Goal: Task Accomplishment & Management: Use online tool/utility

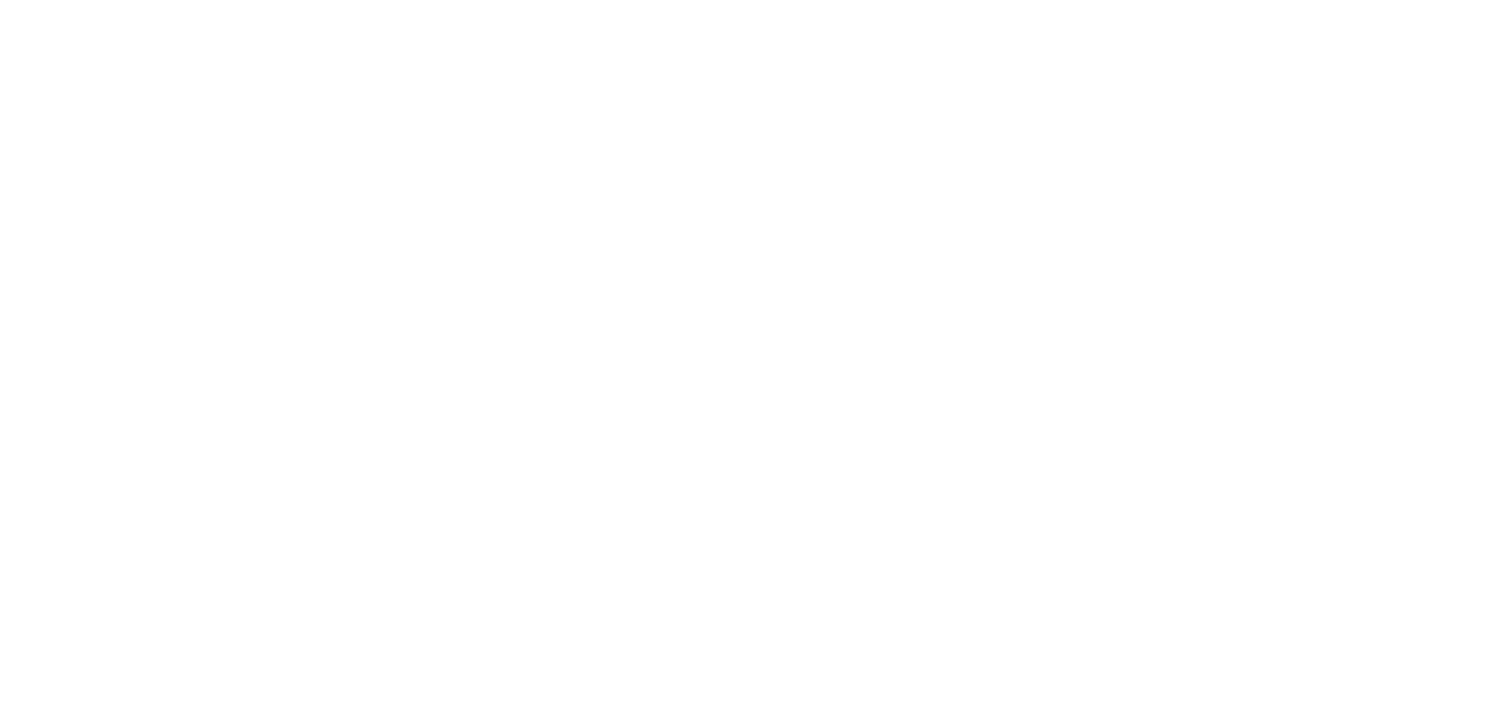
drag, startPoint x: 528, startPoint y: 88, endPoint x: 542, endPoint y: 2, distance: 87.8
click at [528, 83] on div at bounding box center [745, 360] width 1490 height 720
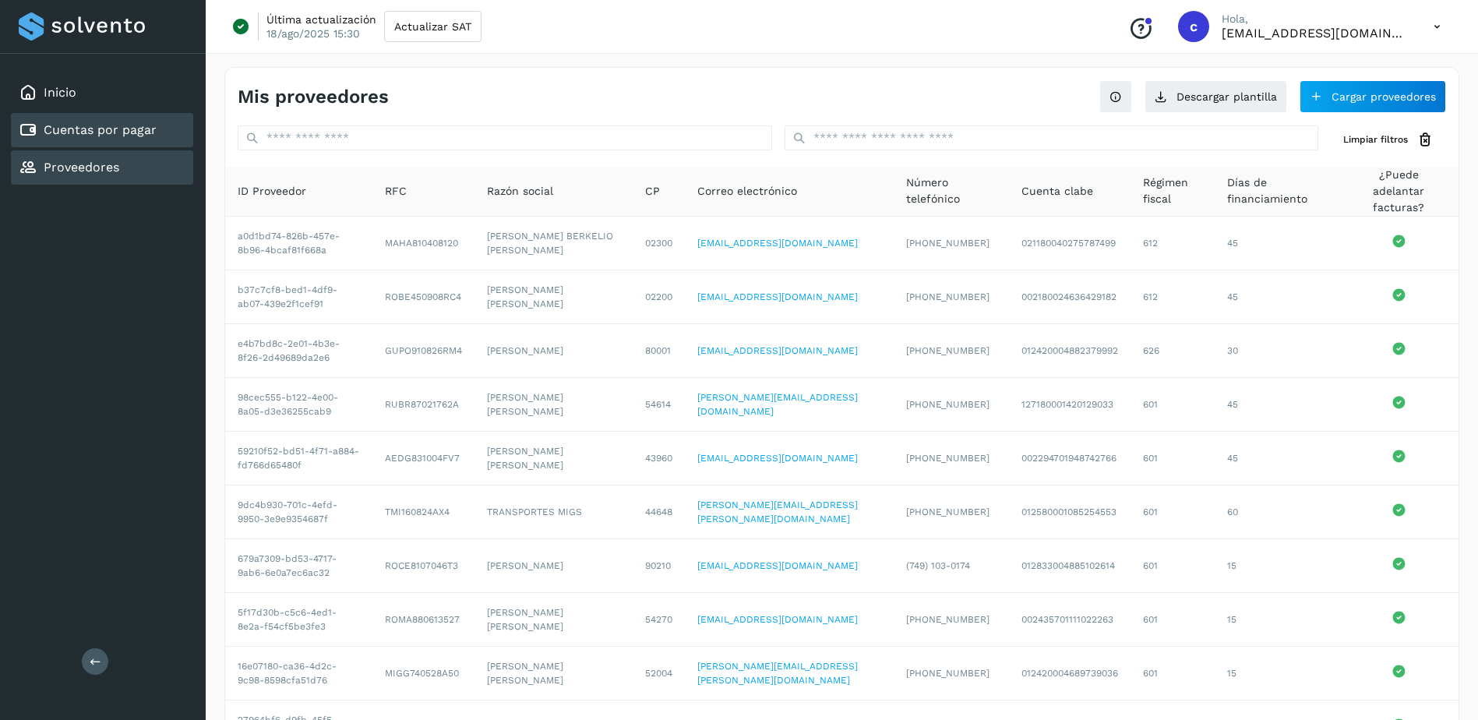
click at [153, 135] on link "Cuentas por pagar" at bounding box center [100, 129] width 113 height 15
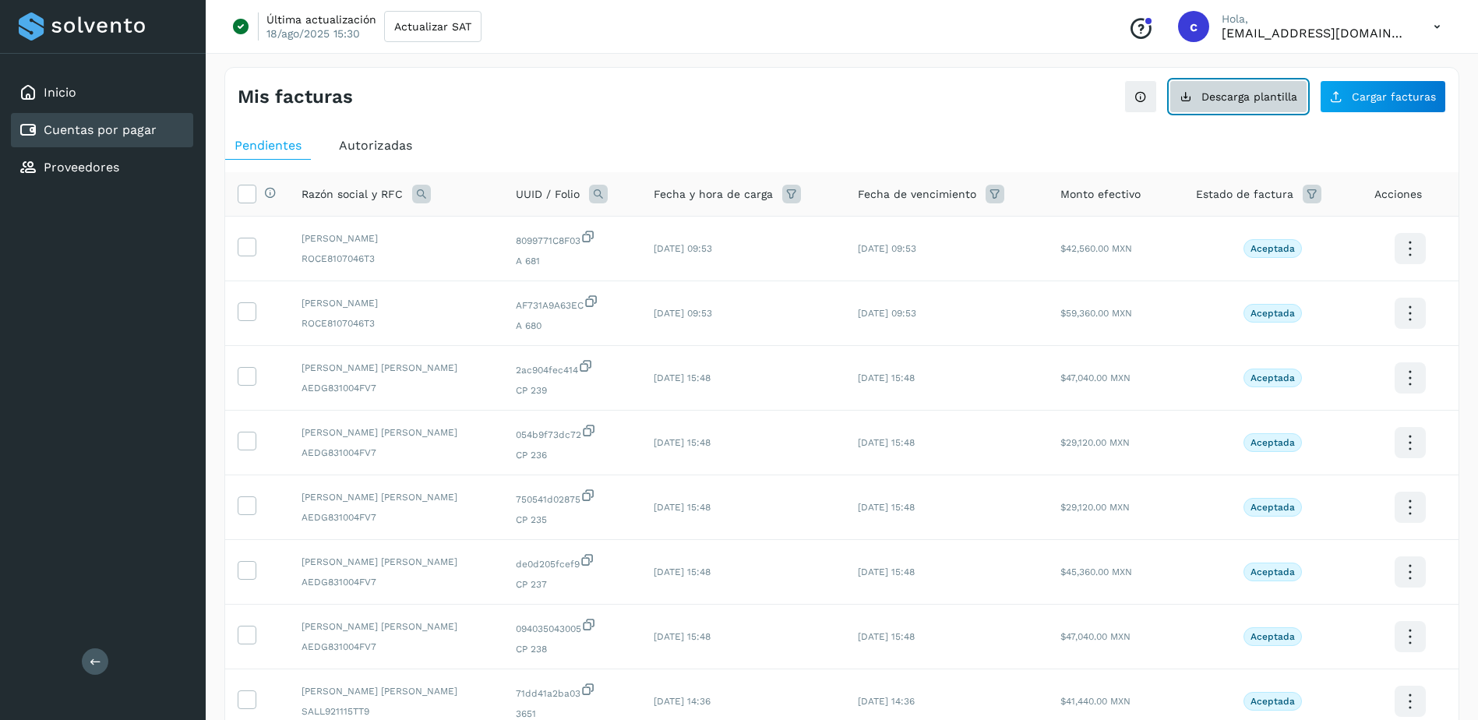
click at [1244, 110] on button "Descarga plantilla" at bounding box center [1239, 96] width 138 height 33
click at [143, 179] on div "Proveedores" at bounding box center [102, 167] width 182 height 34
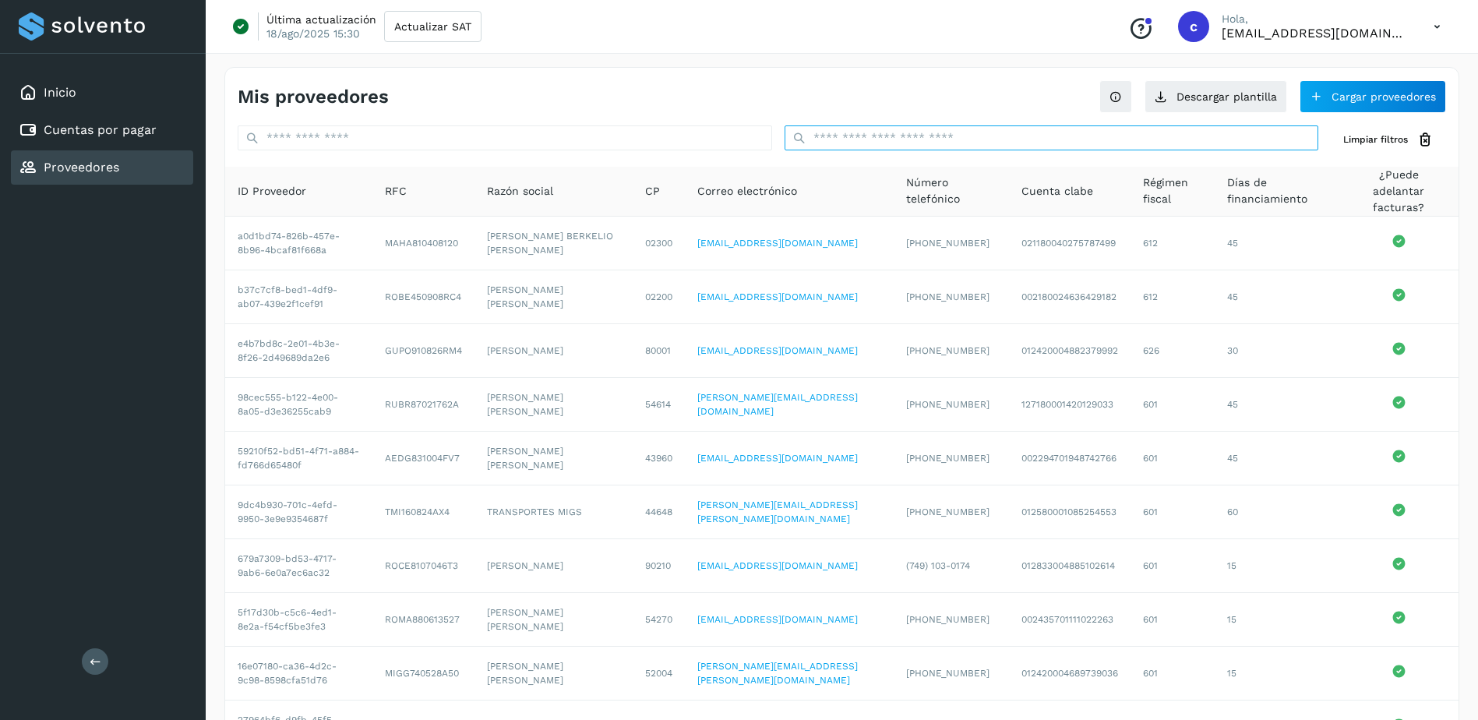
click at [1042, 141] on input "text" at bounding box center [1052, 137] width 535 height 25
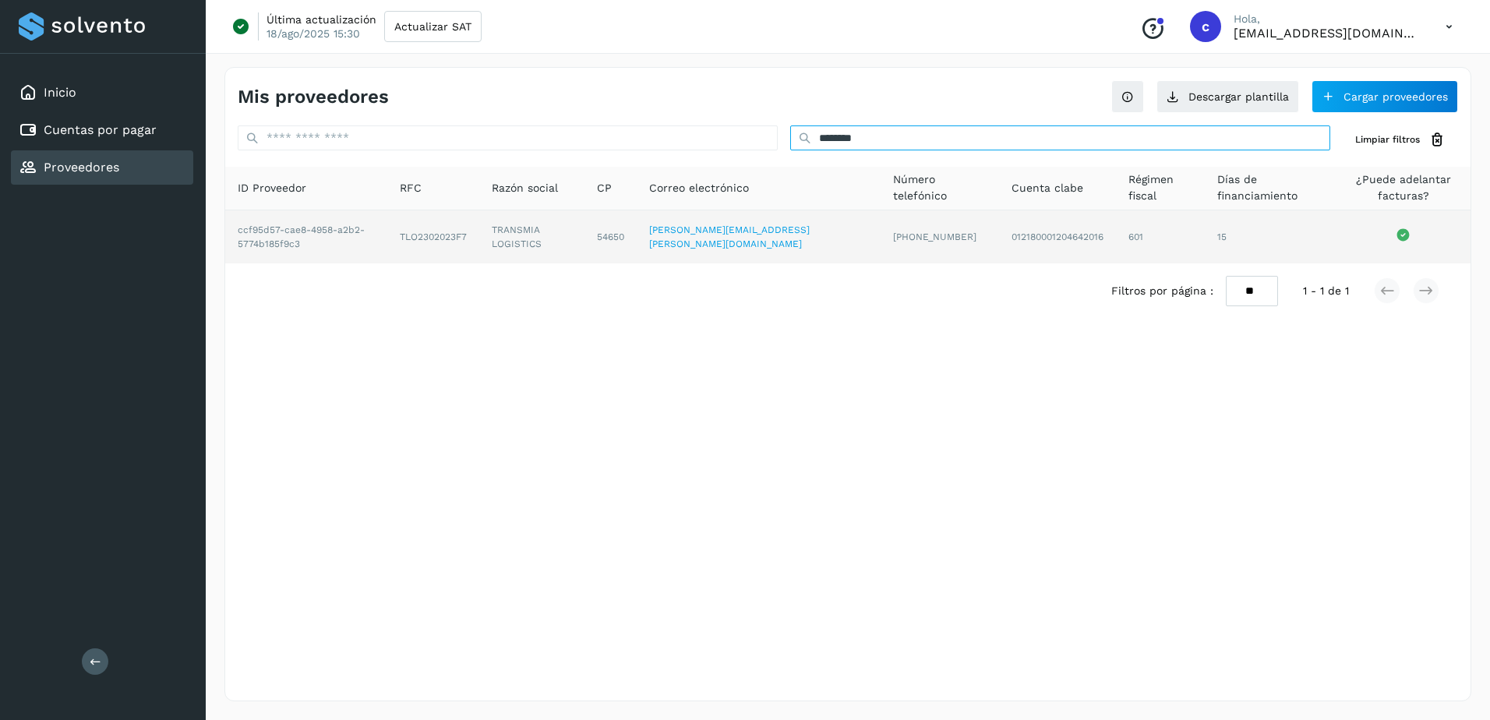
type input "********"
drag, startPoint x: 442, startPoint y: 232, endPoint x: 492, endPoint y: 240, distance: 50.5
click at [479, 240] on td "TLO2302023F7" at bounding box center [433, 236] width 92 height 53
drag, startPoint x: 492, startPoint y: 240, endPoint x: 433, endPoint y: 248, distance: 59.0
click at [433, 248] on td "TLO2302023F7" at bounding box center [433, 236] width 92 height 53
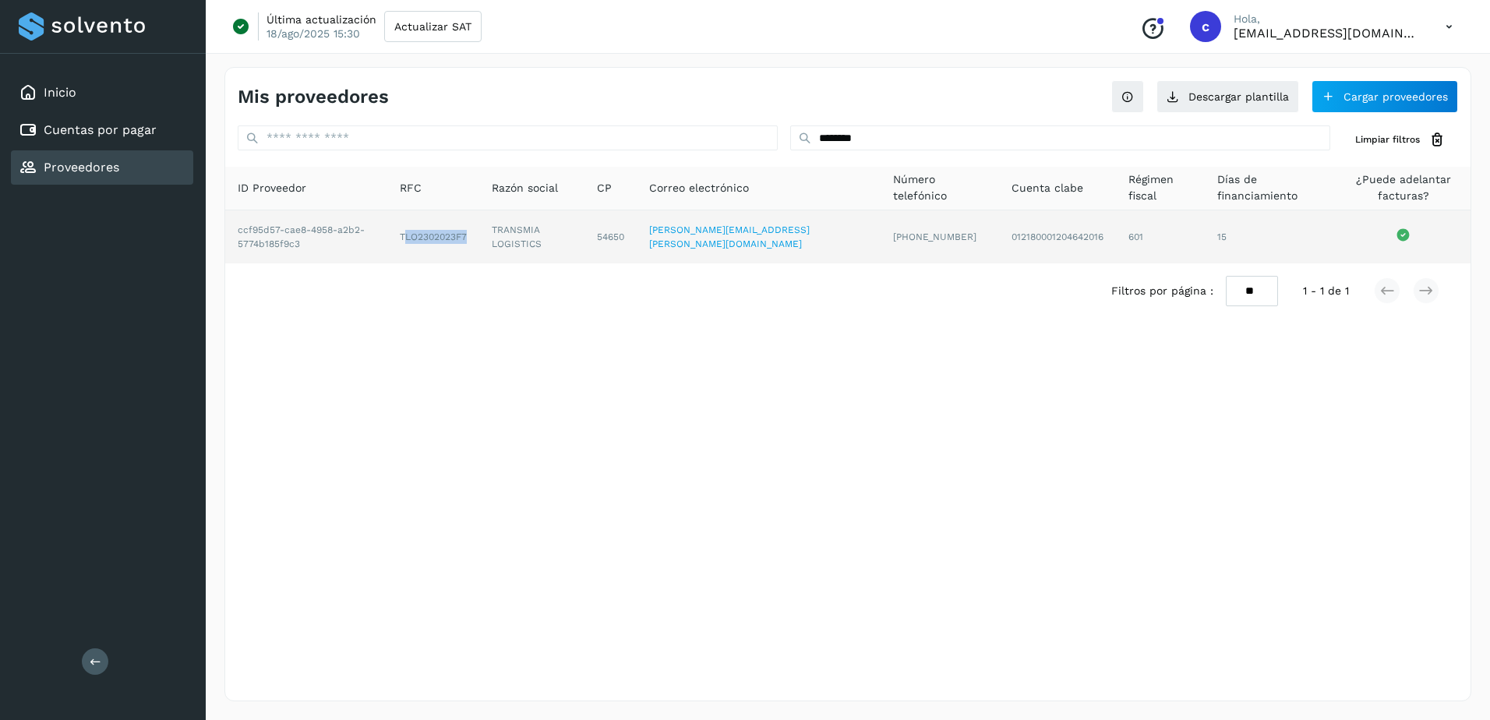
drag, startPoint x: 442, startPoint y: 239, endPoint x: 512, endPoint y: 242, distance: 70.2
click at [479, 242] on td "TLO2302023F7" at bounding box center [433, 236] width 92 height 53
click at [479, 238] on td "TLO2302023F7" at bounding box center [433, 236] width 92 height 53
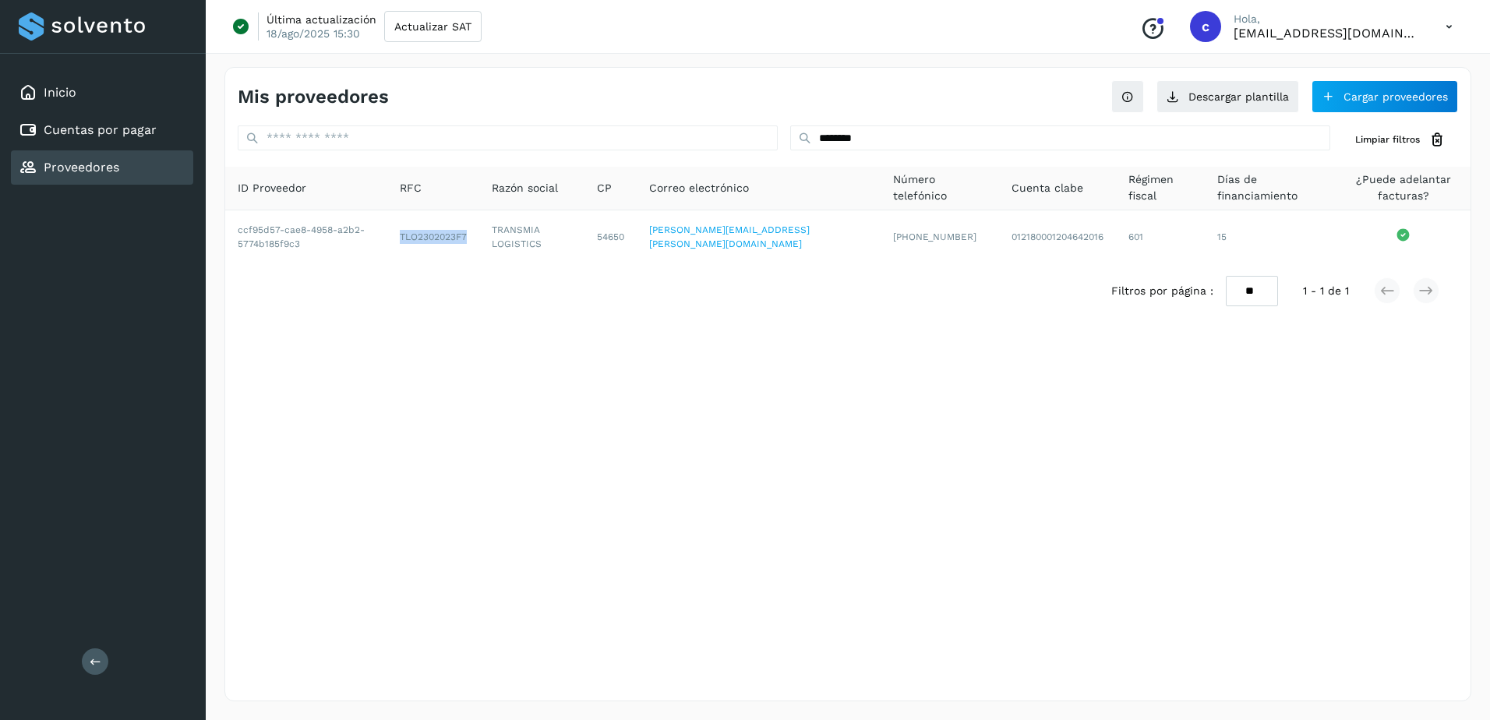
copy td "TLO2302023F7"
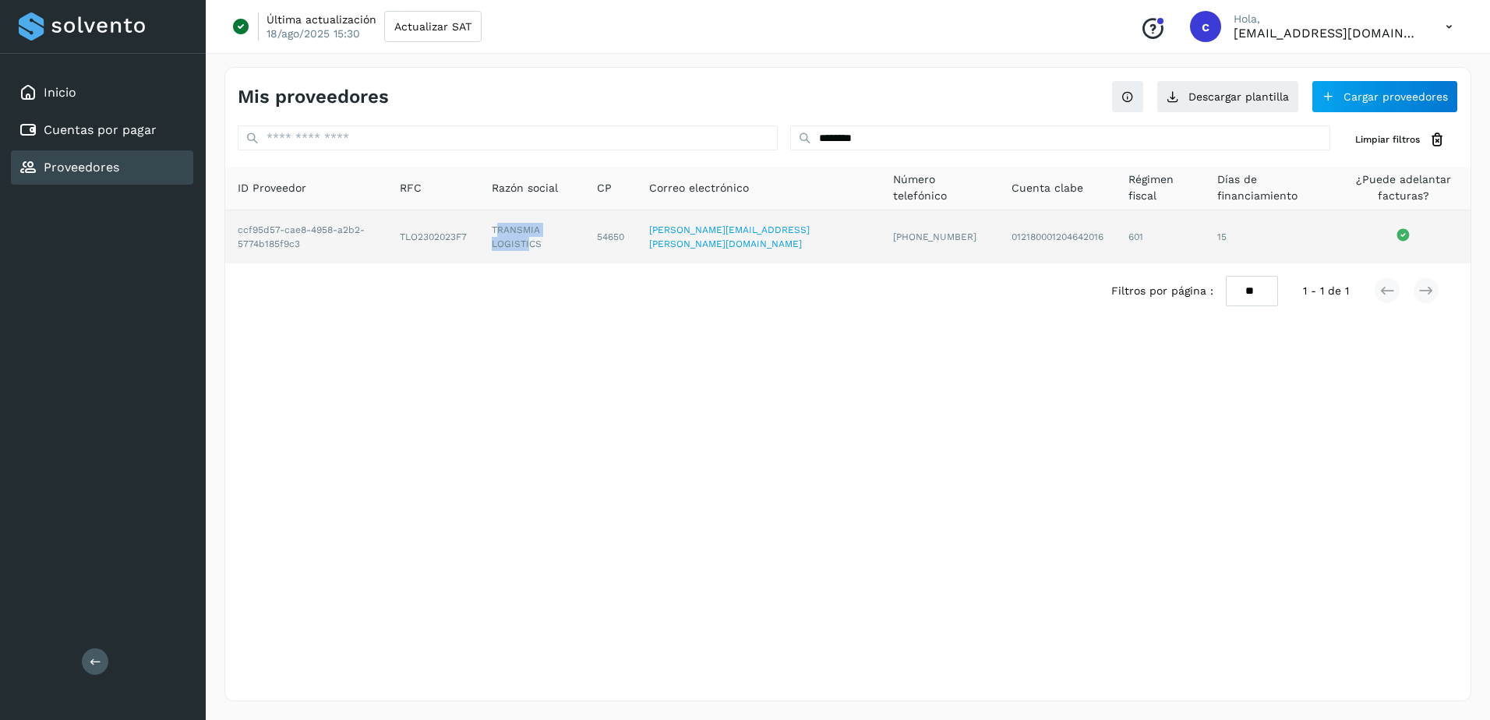
drag, startPoint x: 535, startPoint y: 228, endPoint x: 570, endPoint y: 241, distance: 36.5
click at [570, 241] on td "TRANSMIA LOGISTICS" at bounding box center [531, 236] width 105 height 53
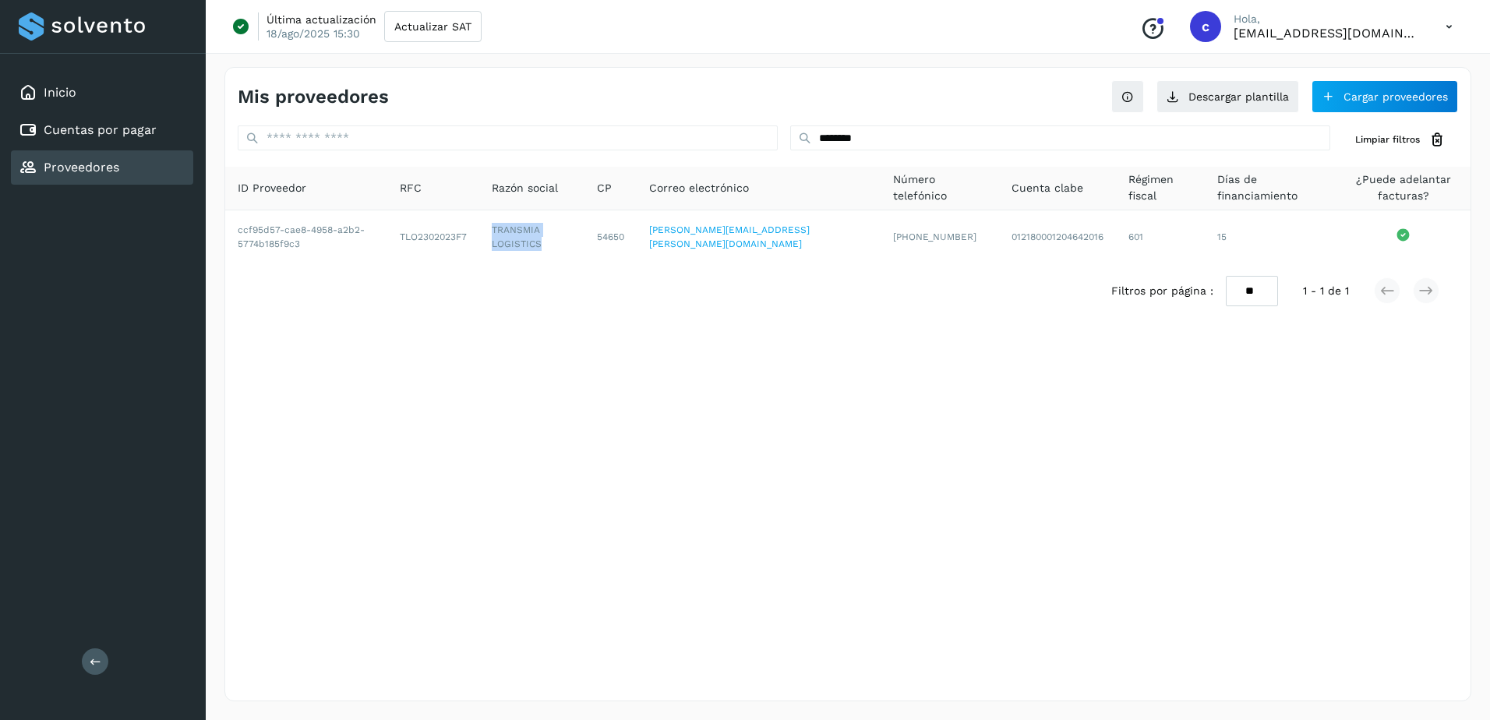
drag, startPoint x: 570, startPoint y: 241, endPoint x: 607, endPoint y: 277, distance: 51.8
click at [581, 245] on td "TRANSMIA LOGISTICS" at bounding box center [531, 236] width 105 height 53
copy td "TRANSMIA LOGISTICS"
click at [78, 135] on link "Cuentas por pagar" at bounding box center [100, 129] width 113 height 15
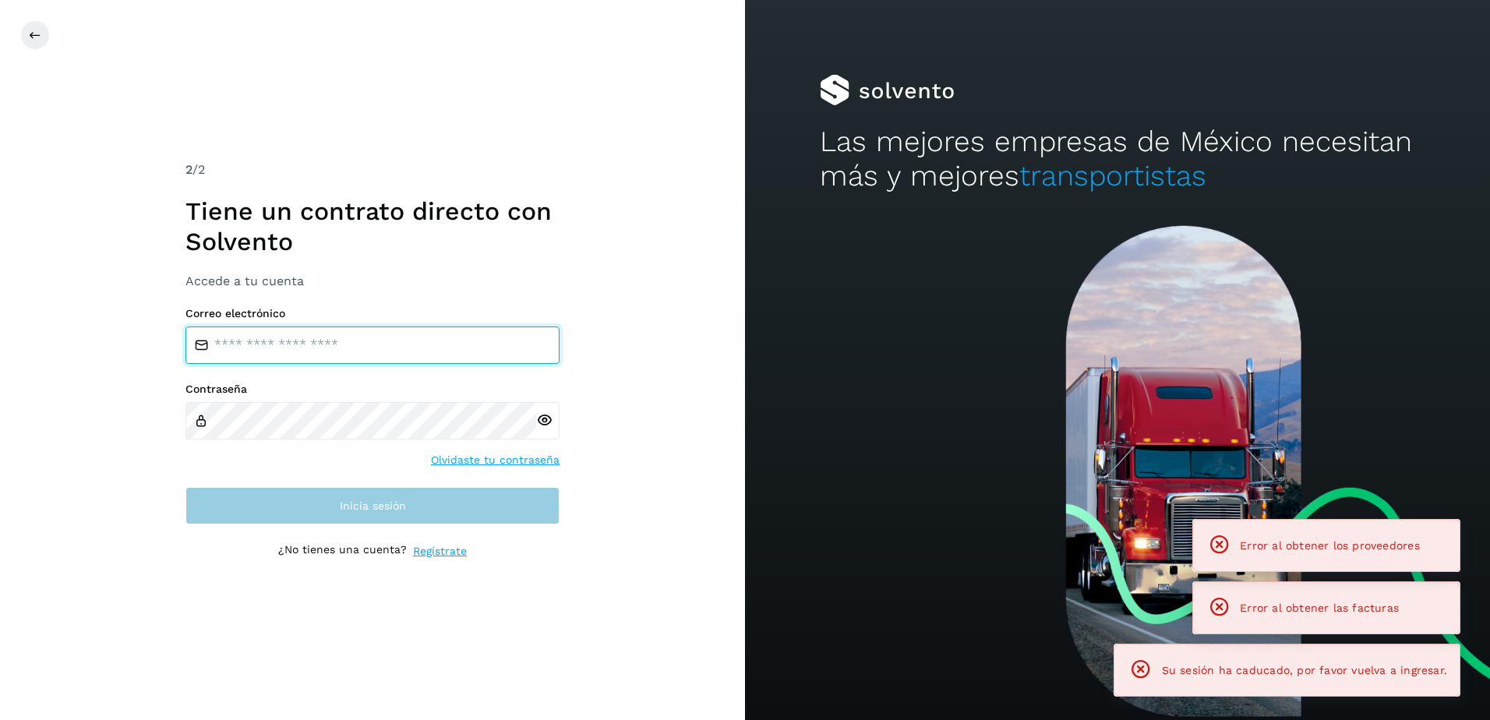
type input "**********"
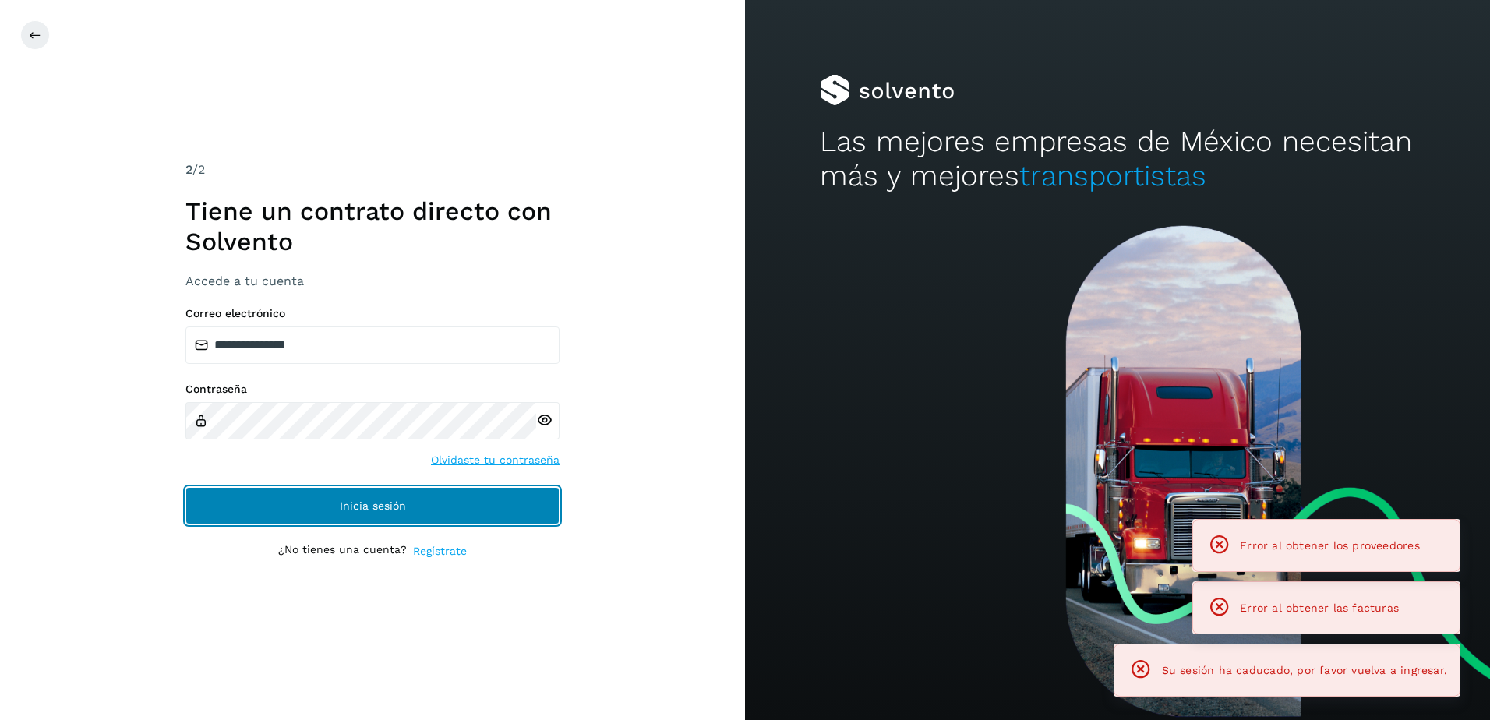
click at [414, 505] on button "Inicia sesión" at bounding box center [372, 505] width 374 height 37
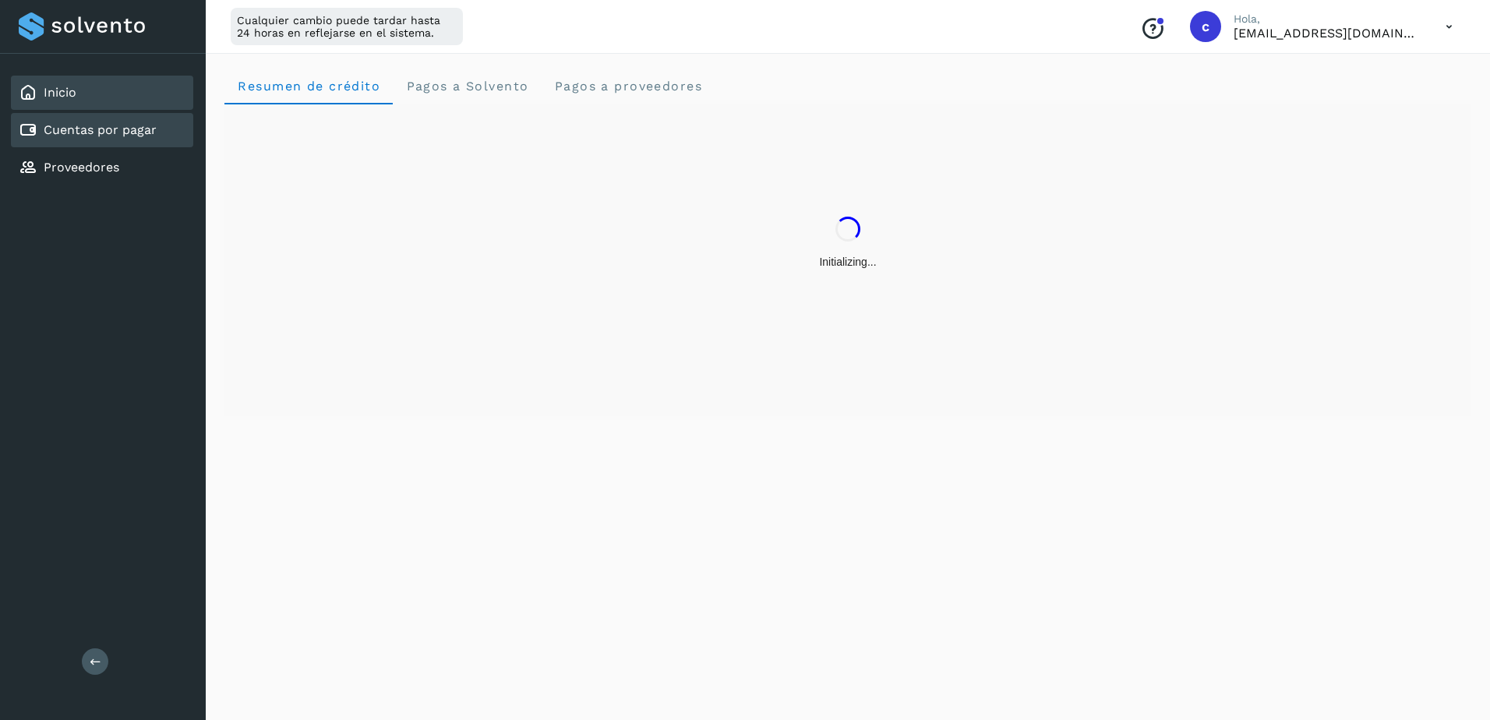
click at [99, 145] on div "Cuentas por pagar" at bounding box center [102, 130] width 182 height 34
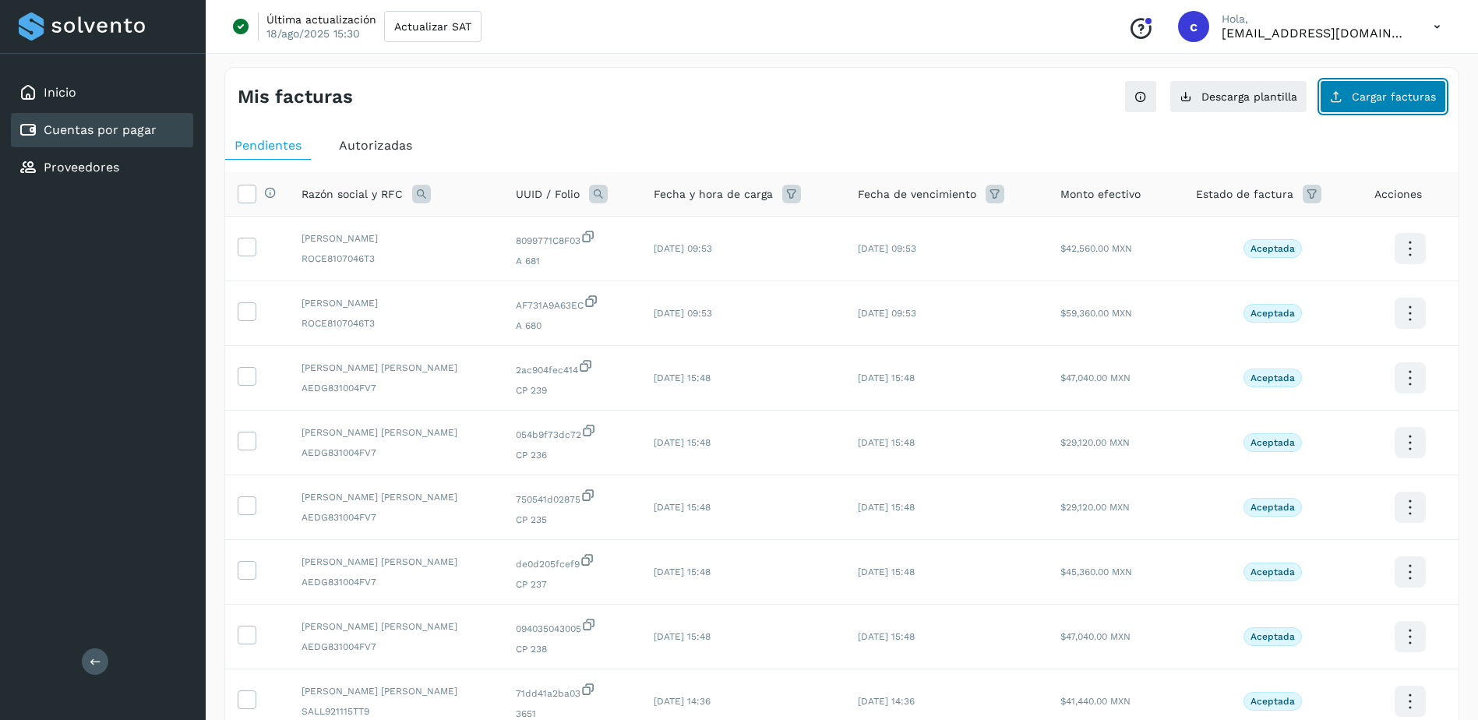
click at [1408, 96] on span "Cargar facturas" at bounding box center [1394, 96] width 84 height 11
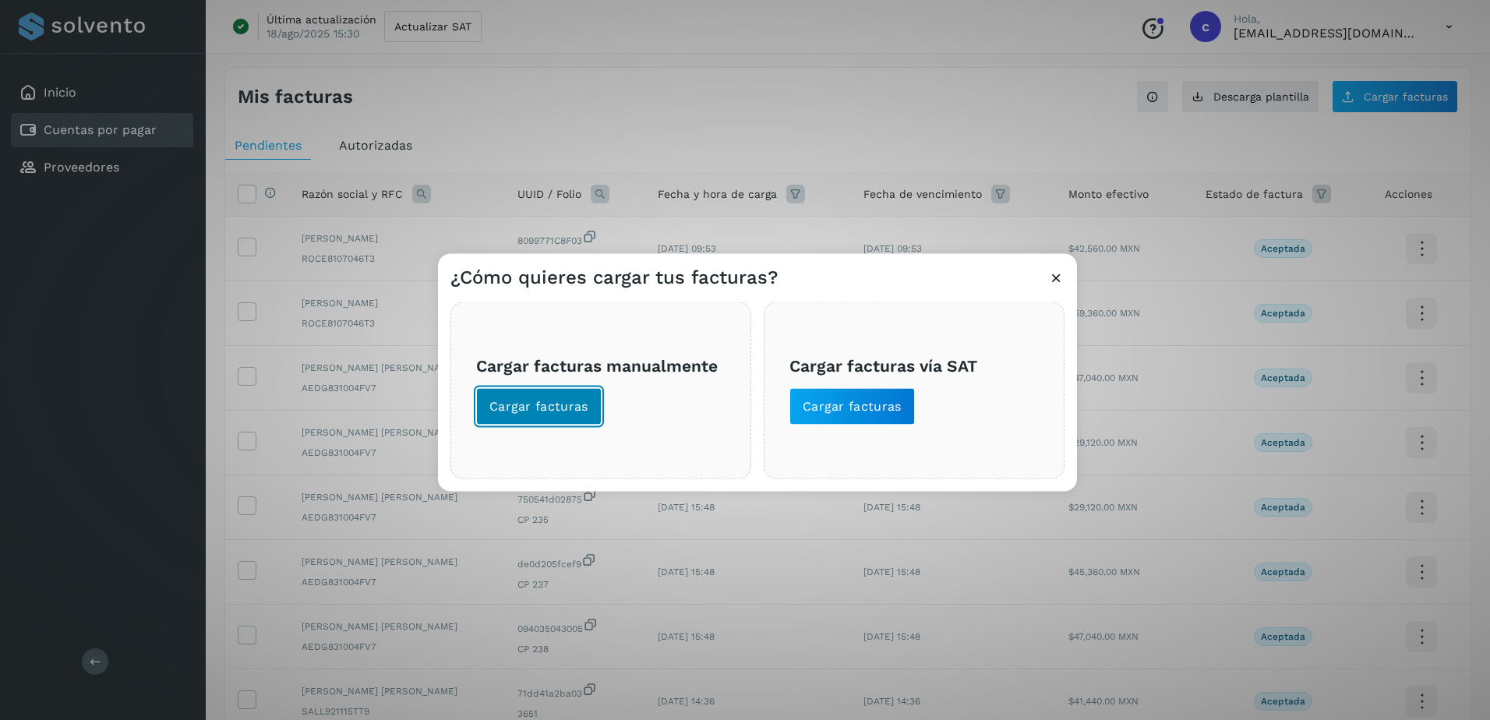
click at [578, 401] on span "Cargar facturas" at bounding box center [538, 406] width 99 height 17
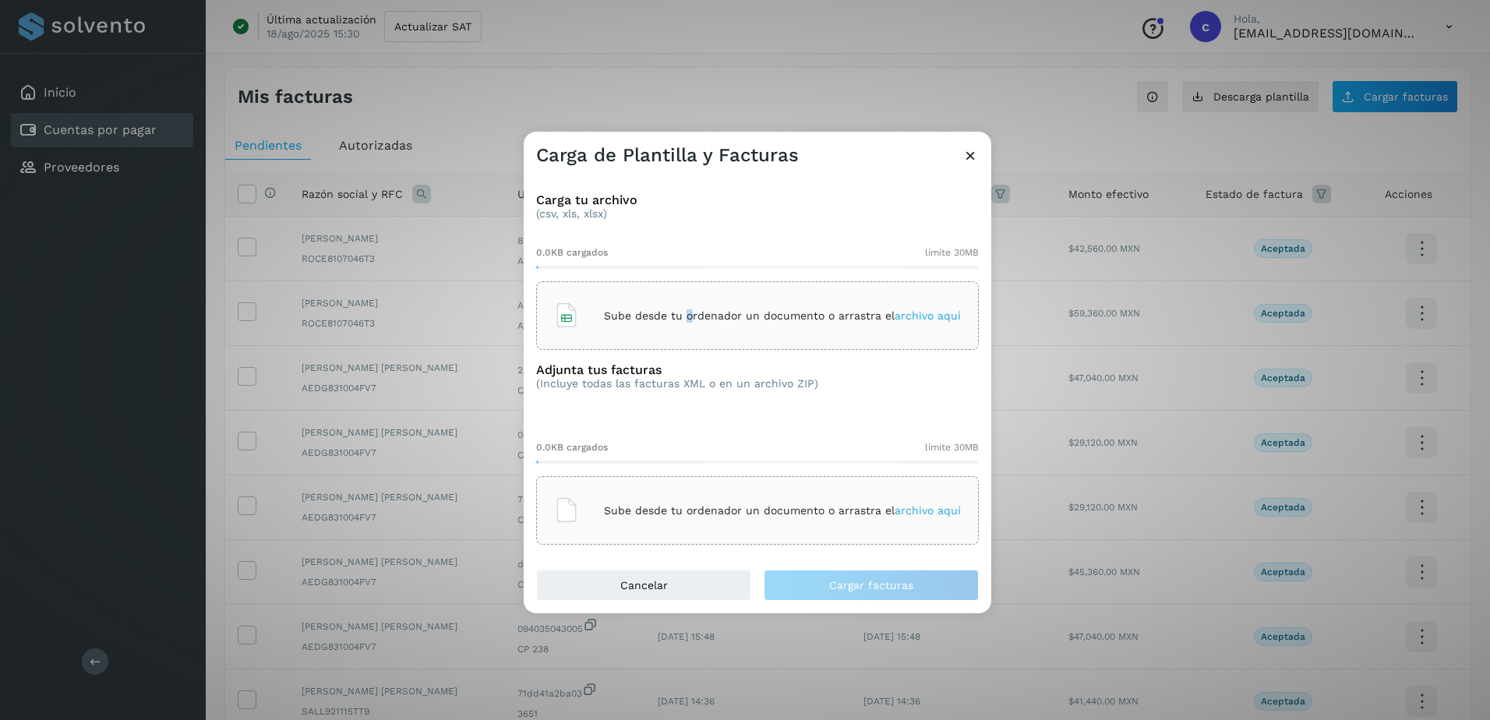
click at [690, 330] on div "Sube desde tu ordenador un documento o arrastra el archivo aquí" at bounding box center [757, 316] width 407 height 42
click at [902, 521] on div "Sube desde tu ordenador un documento o arrastra el archivo aquí" at bounding box center [757, 510] width 407 height 42
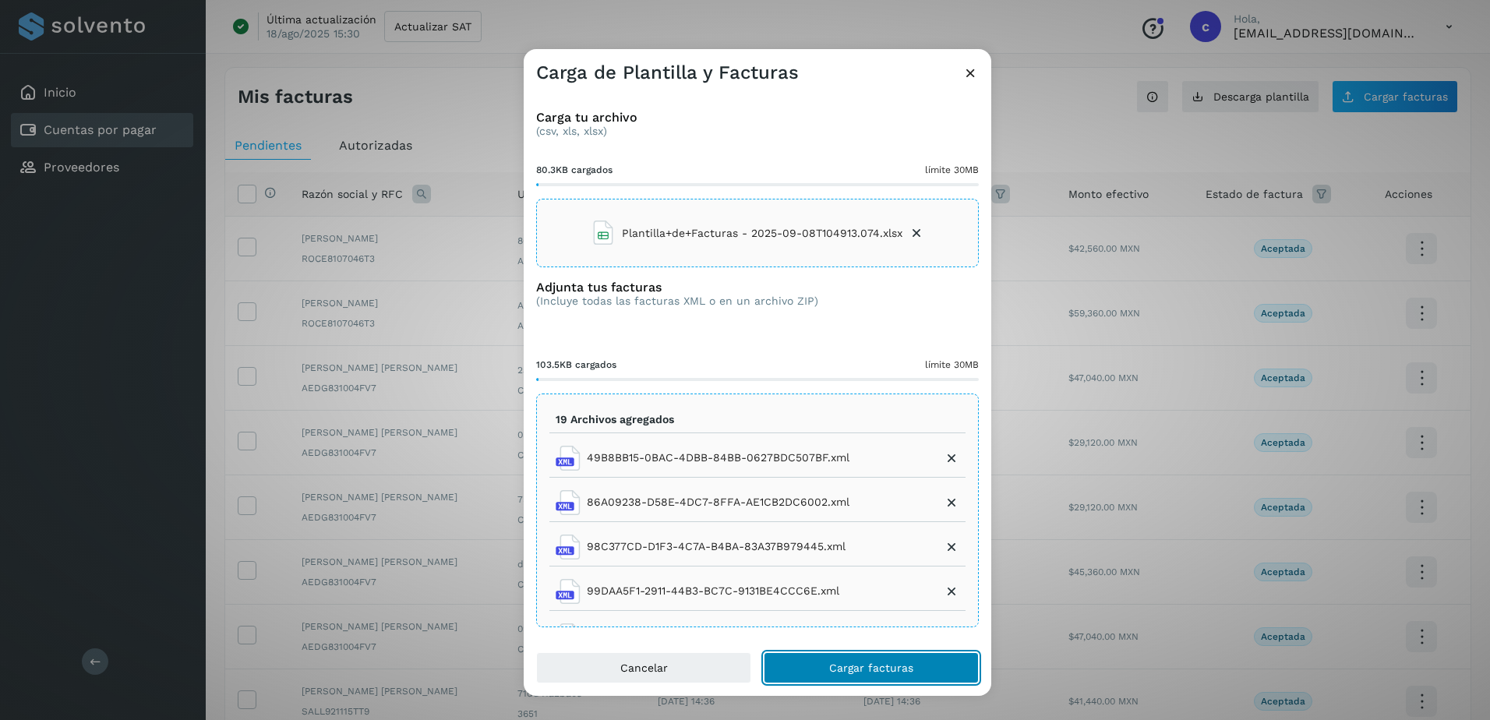
click at [927, 655] on button "Cargar facturas" at bounding box center [871, 667] width 215 height 31
